Goal: Task Accomplishment & Management: Complete application form

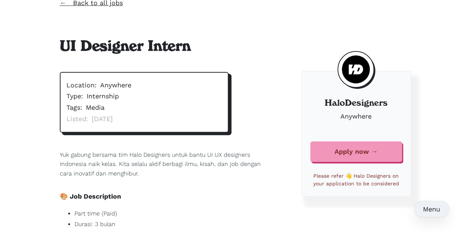
scroll to position [53, 0]
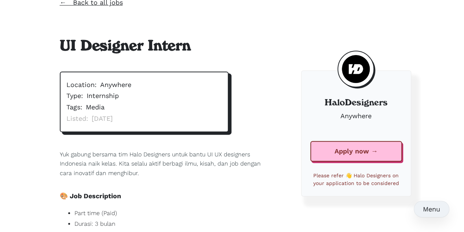
click at [329, 146] on link "Apply now →" at bounding box center [356, 151] width 92 height 21
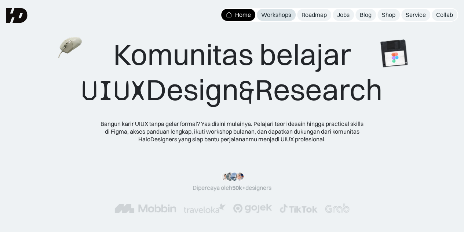
click at [285, 13] on div "Workshops" at bounding box center [276, 15] width 30 height 8
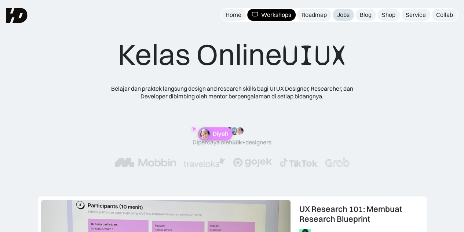
click at [349, 16] on div "Jobs" at bounding box center [343, 15] width 12 height 8
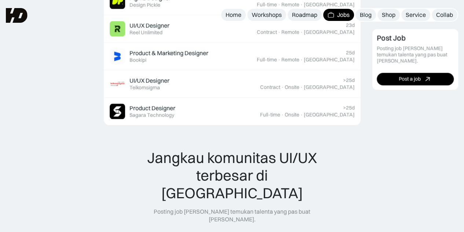
scroll to position [578, 0]
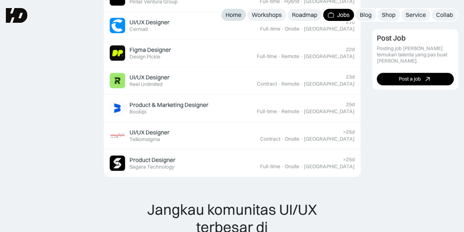
click at [225, 16] on div "Home" at bounding box center [233, 15] width 16 height 8
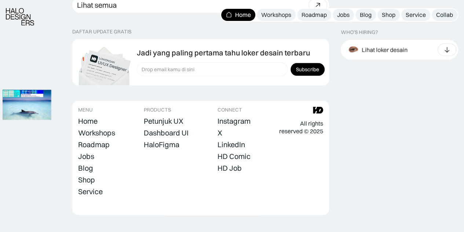
scroll to position [2131, 0]
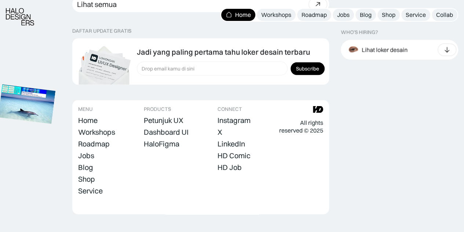
click at [55, 106] on img at bounding box center [27, 104] width 57 height 39
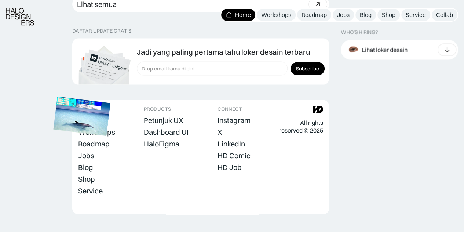
click at [111, 123] on img at bounding box center [82, 115] width 57 height 39
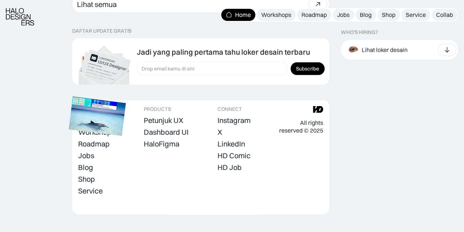
click at [126, 96] on img at bounding box center [97, 115] width 57 height 39
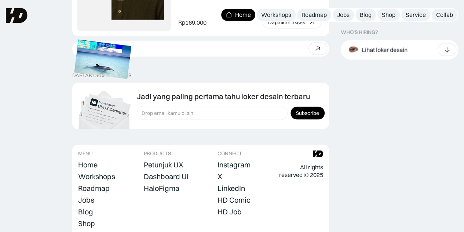
scroll to position [2087, 0]
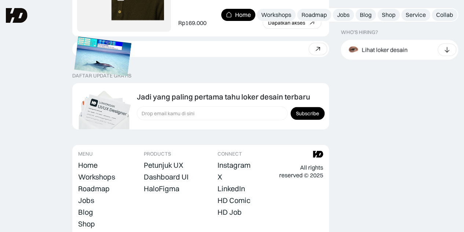
click at [79, 76] on img at bounding box center [102, 56] width 57 height 39
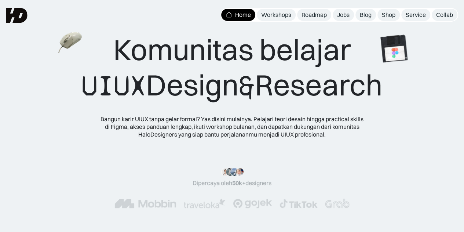
scroll to position [0, 0]
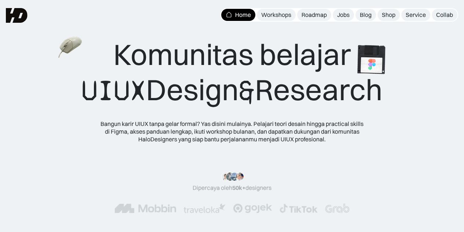
click at [386, 55] on img at bounding box center [370, 59] width 41 height 41
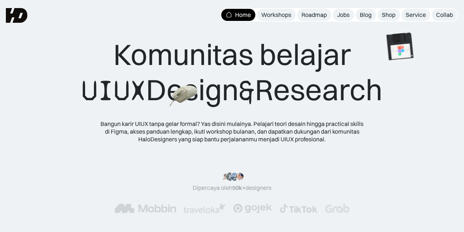
click at [172, 95] on img at bounding box center [183, 96] width 29 height 26
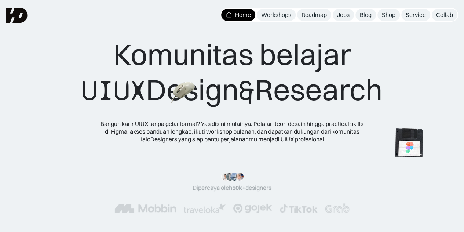
click at [408, 139] on img at bounding box center [408, 142] width 41 height 41
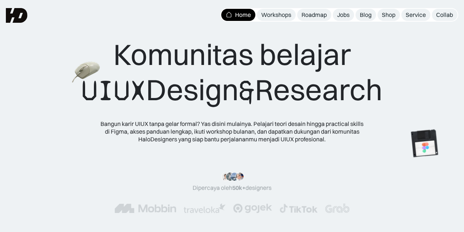
click at [72, 71] on img at bounding box center [86, 72] width 29 height 26
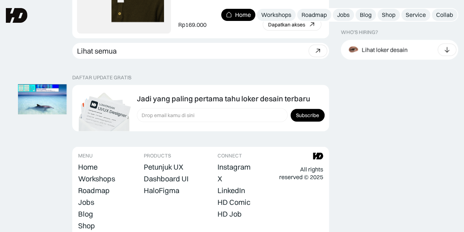
scroll to position [1901, 0]
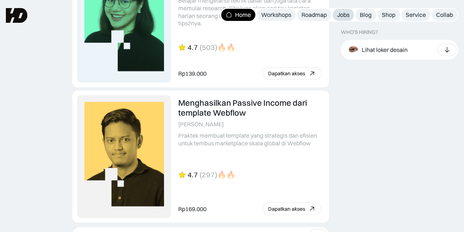
click at [342, 15] on div "Jobs" at bounding box center [343, 15] width 12 height 8
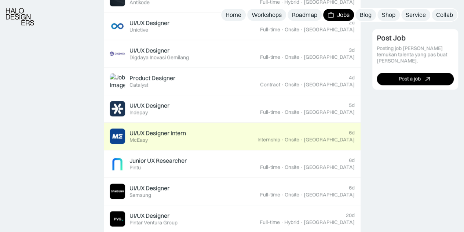
scroll to position [357, 0]
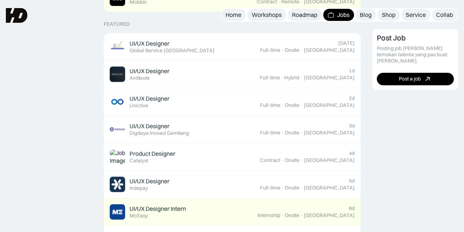
scroll to position [281, 0]
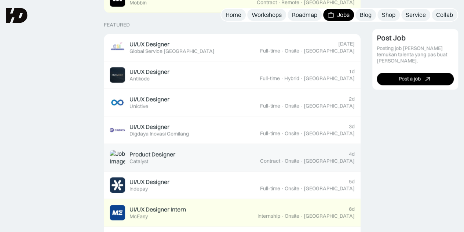
click at [280, 158] on div "Contract" at bounding box center [270, 161] width 20 height 6
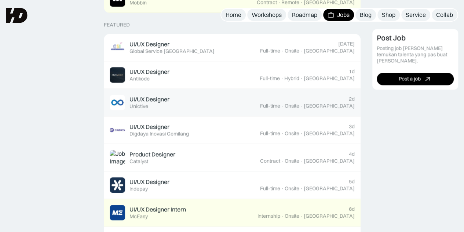
scroll to position [275, 0]
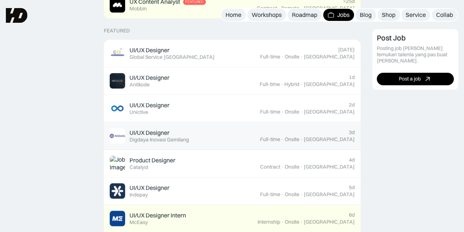
click at [142, 138] on div "Digdaya Inovasi Gemilang" at bounding box center [158, 139] width 59 height 6
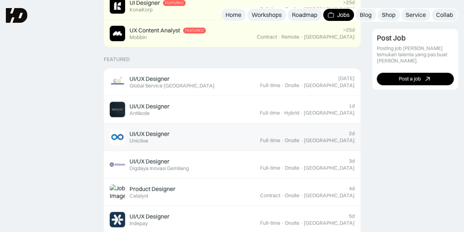
scroll to position [244, 0]
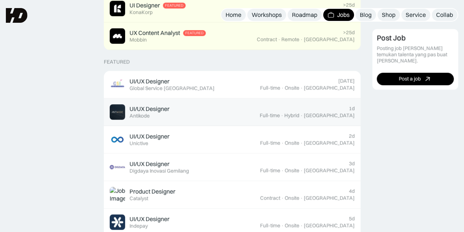
click at [187, 102] on link "UI/UX Designer Featured Antikode 1d Full-time · Hybrid · Tangerang" at bounding box center [232, 111] width 257 height 27
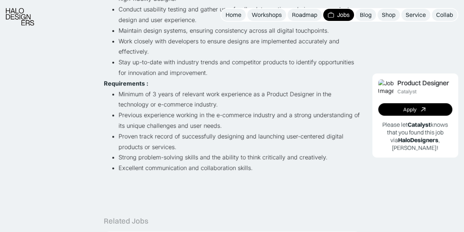
scroll to position [205, 0]
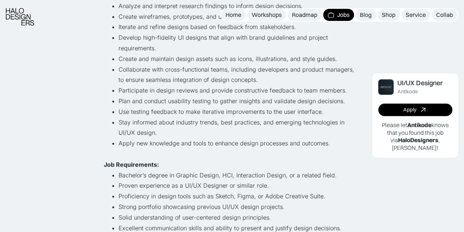
scroll to position [176, 0]
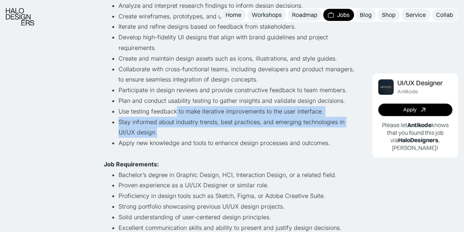
drag, startPoint x: 175, startPoint y: 111, endPoint x: 240, endPoint y: 130, distance: 68.5
click at [240, 130] on ul "Conduct user research to understand the target audience, their needs, and behav…" at bounding box center [232, 69] width 257 height 158
click at [240, 130] on li "Stay informed about industry trends, best practices, and emerging technologies …" at bounding box center [239, 127] width 242 height 21
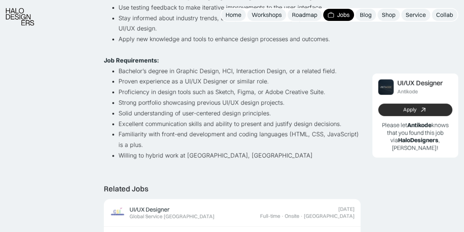
scroll to position [280, 0]
click at [405, 102] on div "UI/UX Designer Antikode Apply Please let Antikode knows that you found this job…" at bounding box center [415, 115] width 86 height 84
click at [404, 115] on link "Apply" at bounding box center [415, 109] width 74 height 12
click at [409, 113] on link "Apply" at bounding box center [415, 109] width 74 height 12
click at [415, 107] on div "Apply" at bounding box center [409, 110] width 13 height 6
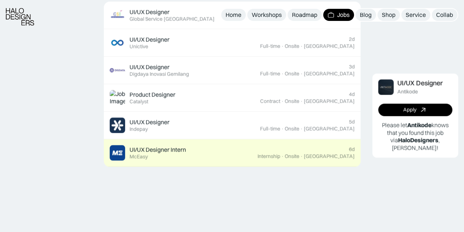
scroll to position [500, 0]
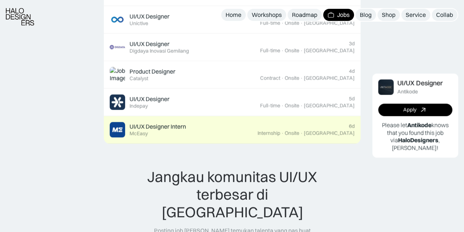
click at [188, 131] on div "UI/UX Designer Intern Featured McEasy" at bounding box center [184, 129] width 148 height 15
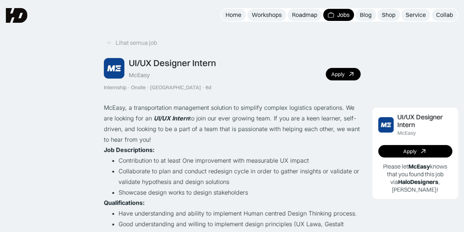
click at [21, 20] on img at bounding box center [17, 15] width 22 height 15
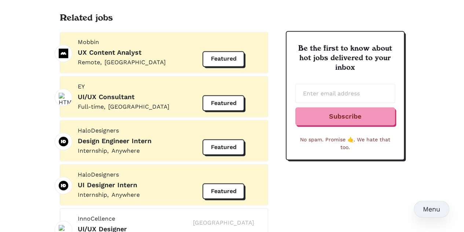
scroll to position [639, 0]
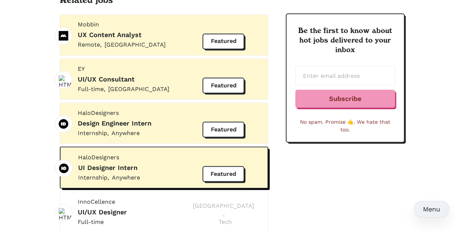
click at [156, 153] on div "HaloDesigners UI Designer Intern Internship , Anywhere" at bounding box center [131, 167] width 115 height 29
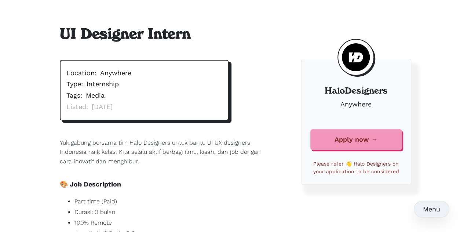
scroll to position [73, 0]
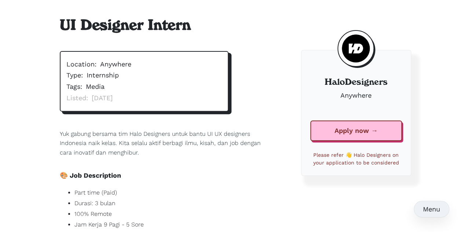
click at [345, 127] on link "Apply now →" at bounding box center [356, 130] width 92 height 21
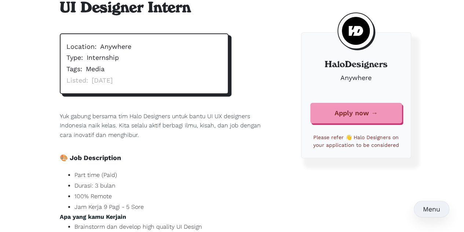
scroll to position [0, 0]
